Goal: Navigation & Orientation: Find specific page/section

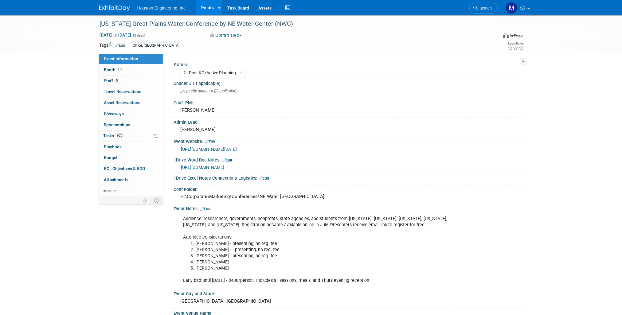
select select "2 - Post KO/Active Planning"
select select "Yes"
select select "Water Resources"
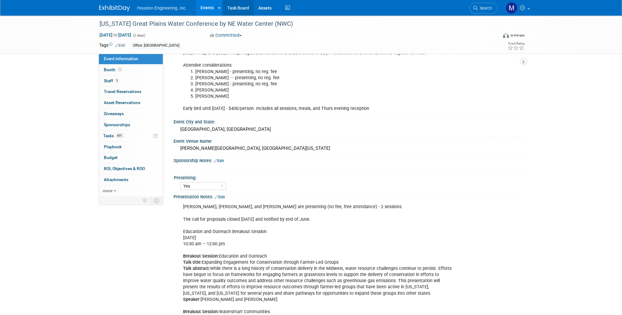
click at [245, 11] on link "Task Board" at bounding box center [238, 7] width 31 height 15
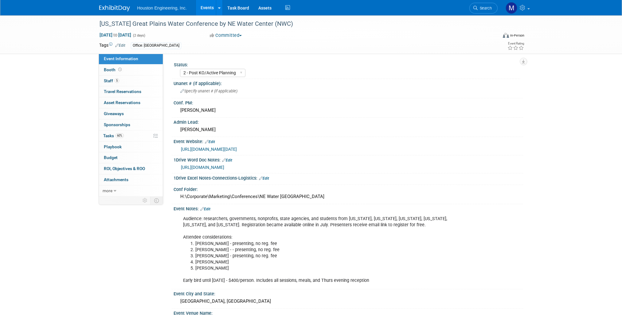
select select "2 - Post KO/Active Planning"
select select "Yes"
select select "Water Resources"
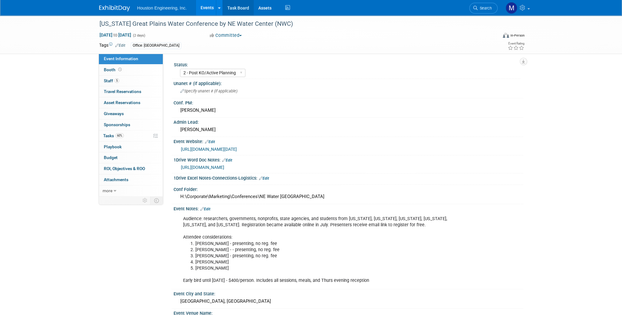
click at [234, 12] on link "Task Board" at bounding box center [238, 7] width 31 height 15
